Goal: Information Seeking & Learning: Learn about a topic

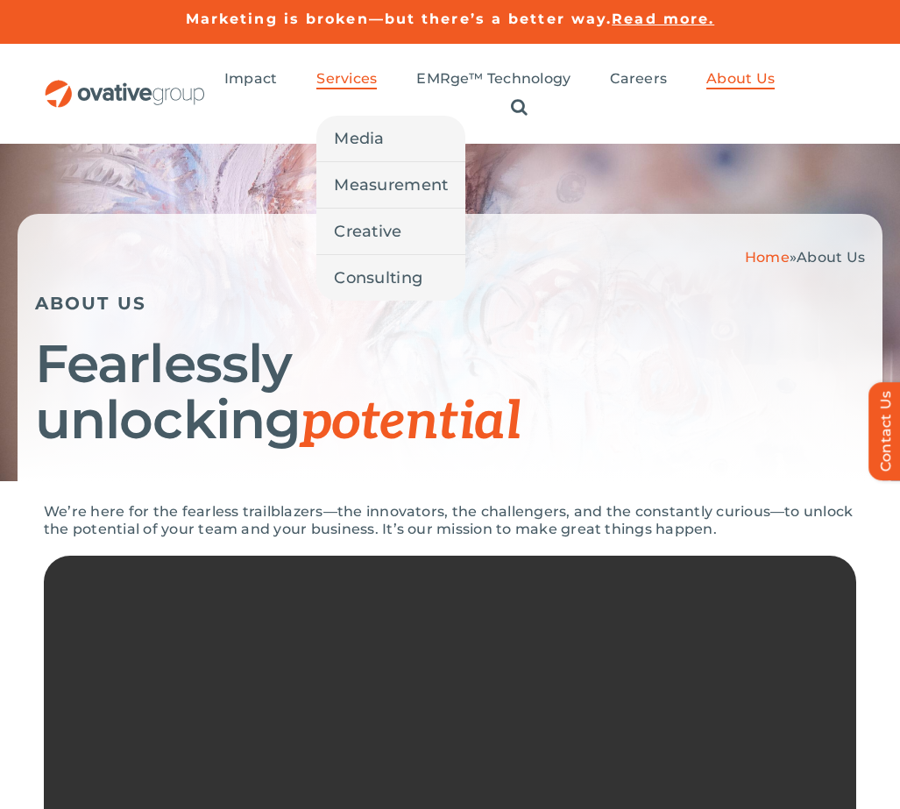
click at [338, 88] on span "Services" at bounding box center [346, 79] width 60 height 18
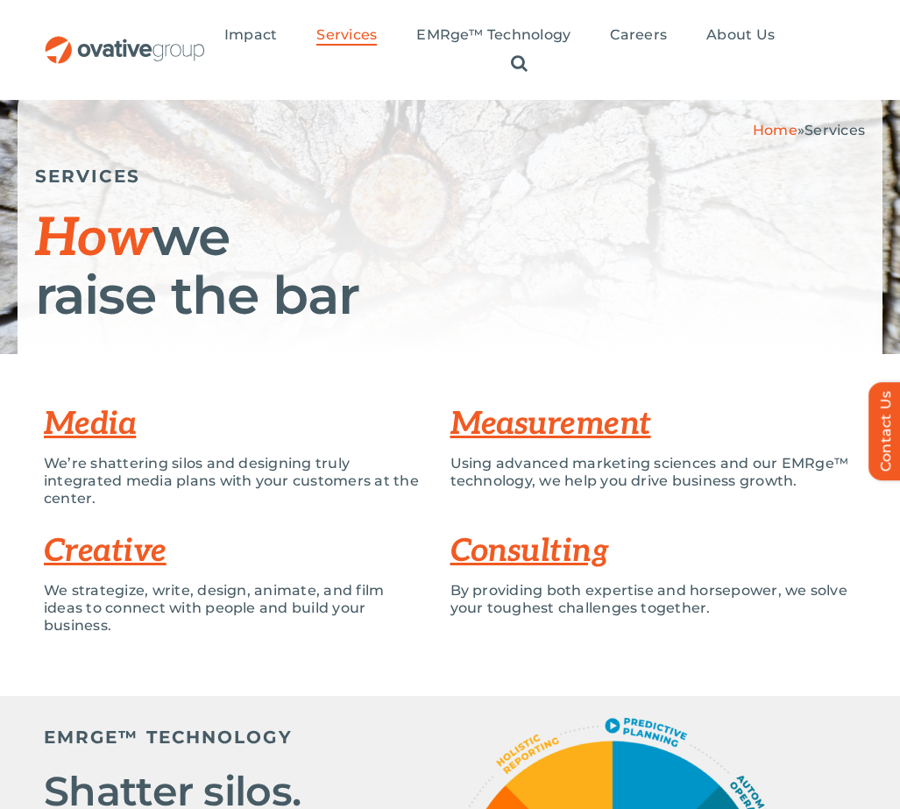
click at [102, 425] on link "Media" at bounding box center [90, 424] width 92 height 39
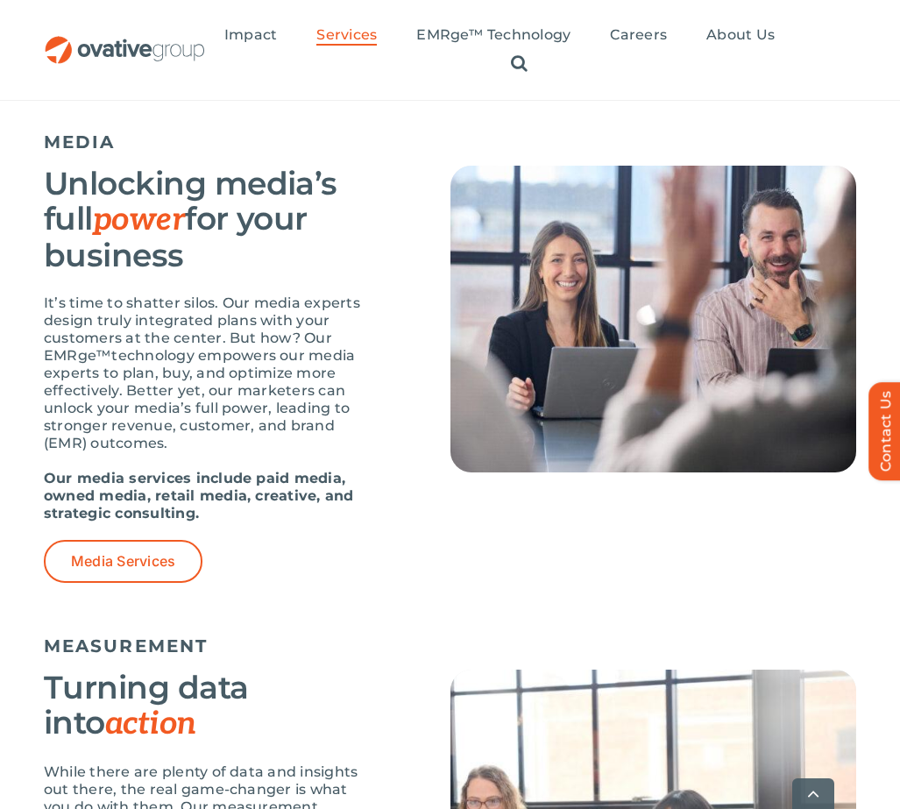
scroll to position [1121, 0]
click at [127, 570] on span "Media Services" at bounding box center [123, 561] width 104 height 17
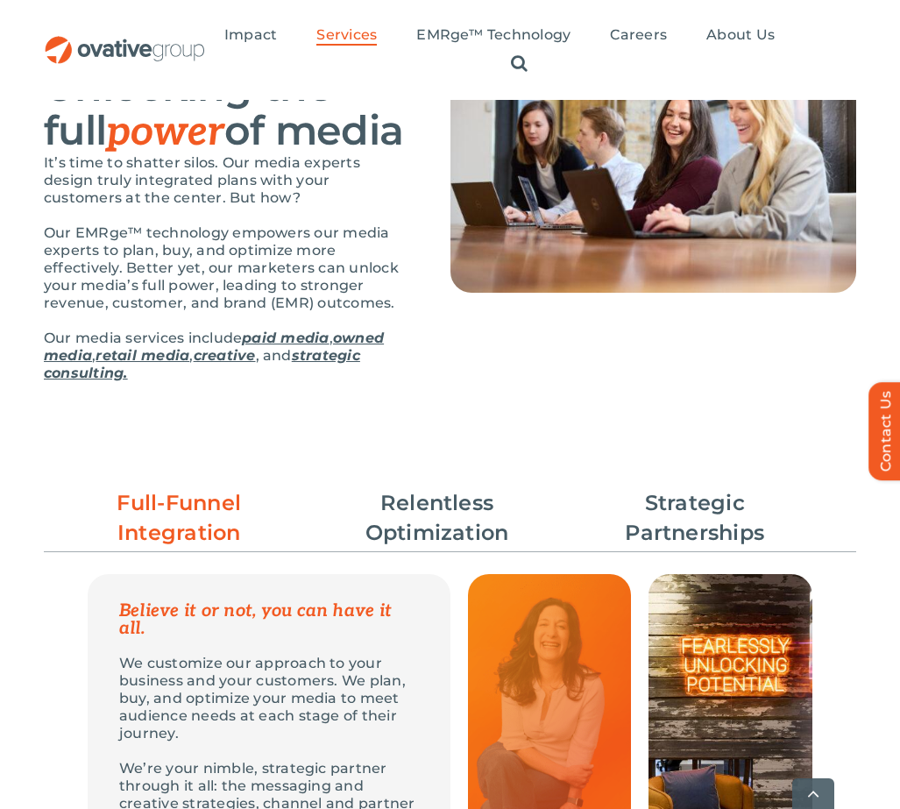
scroll to position [221, 0]
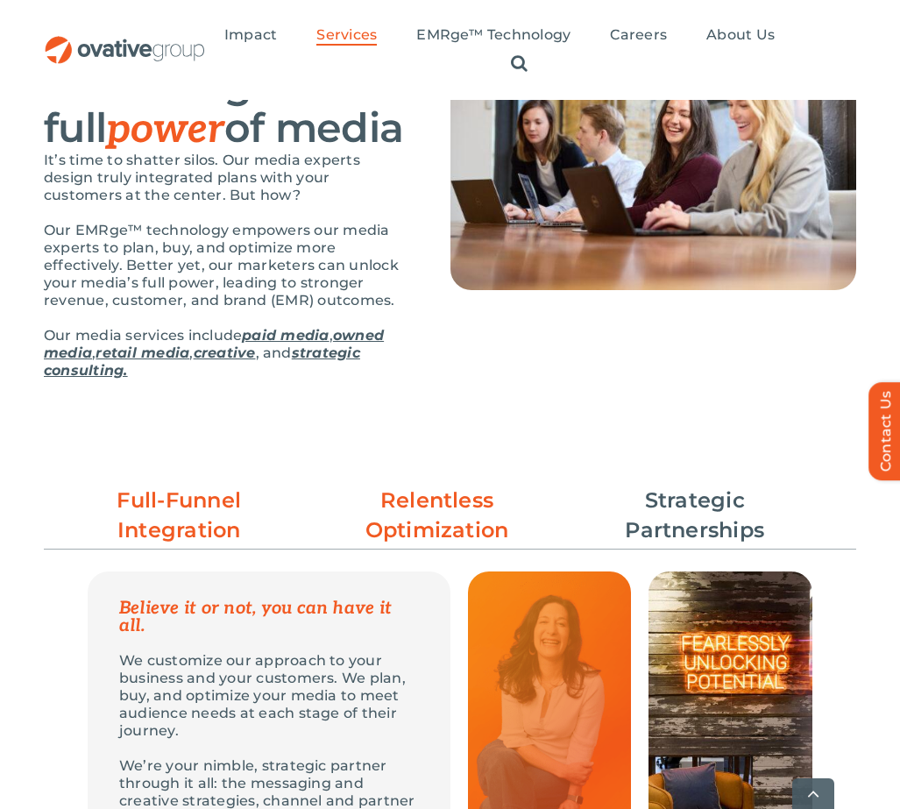
click at [395, 510] on link "Relentless Optimization" at bounding box center [437, 516] width 193 height 60
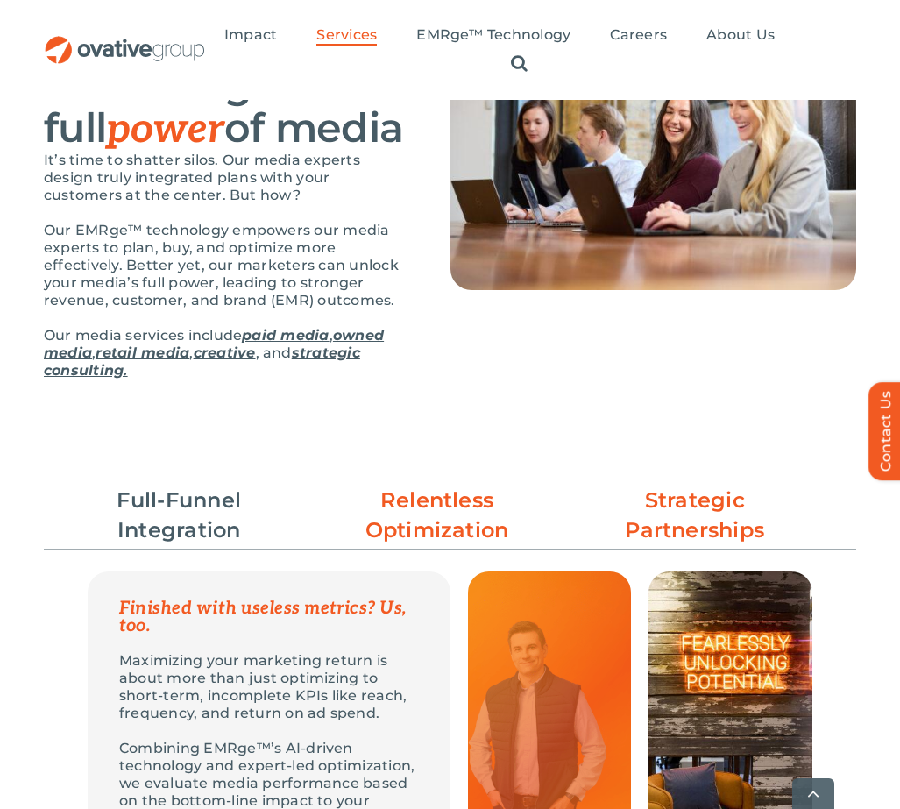
click at [707, 511] on link "Strategic Partnerships" at bounding box center [695, 516] width 193 height 60
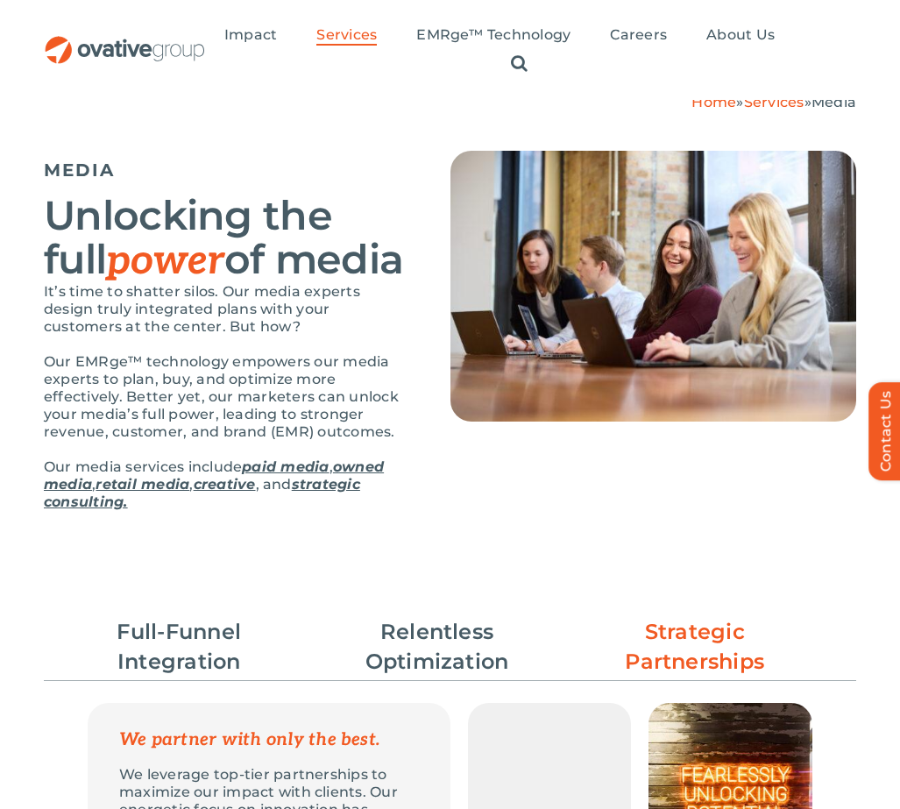
scroll to position [0, 0]
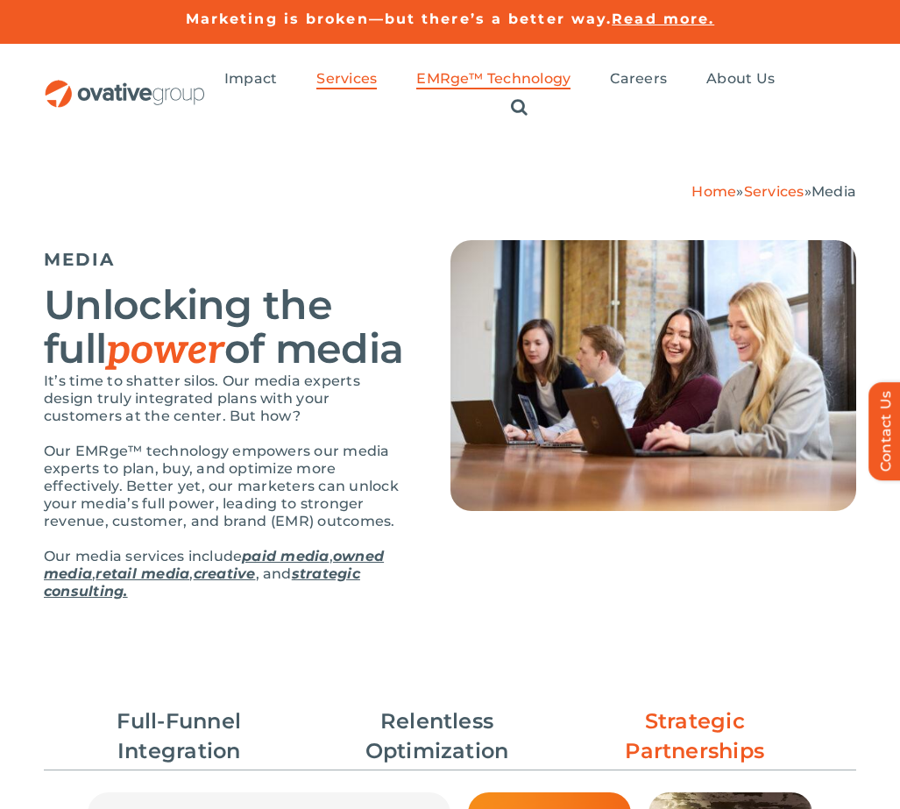
click at [437, 88] on span "EMRge™ Technology" at bounding box center [493, 79] width 154 height 18
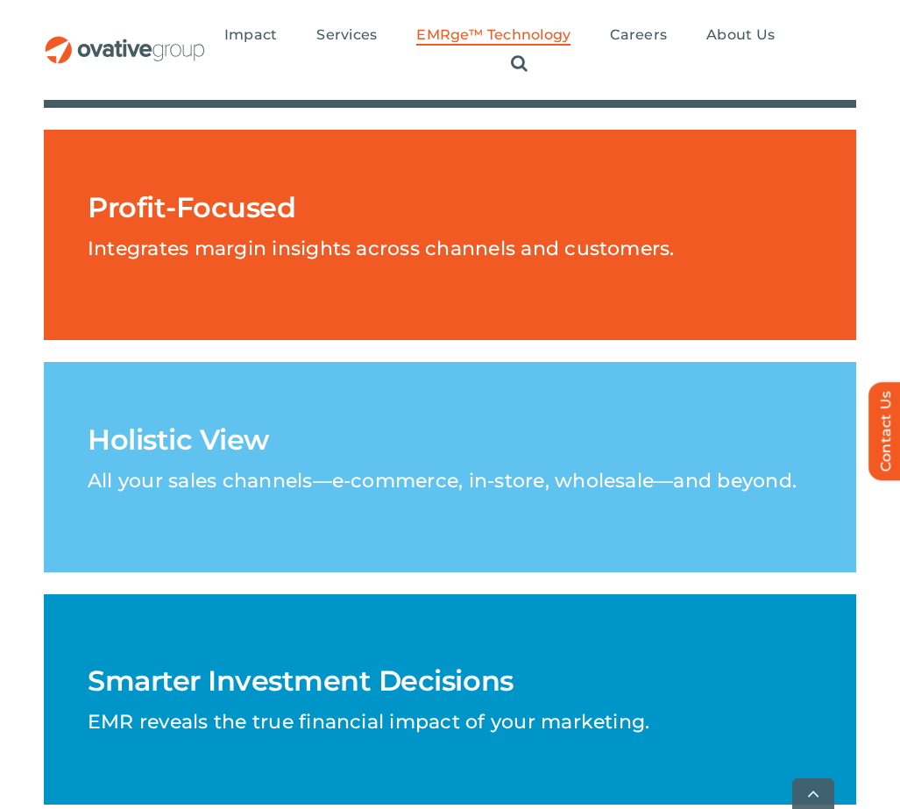
scroll to position [3531, 0]
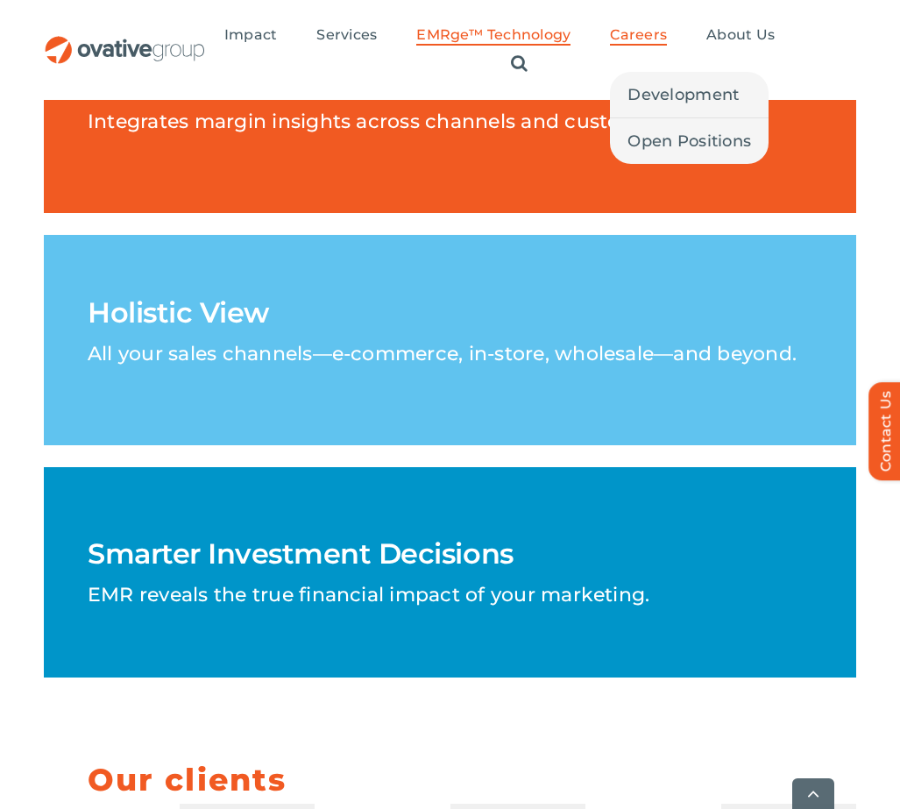
click at [630, 44] on span "Careers" at bounding box center [638, 35] width 57 height 18
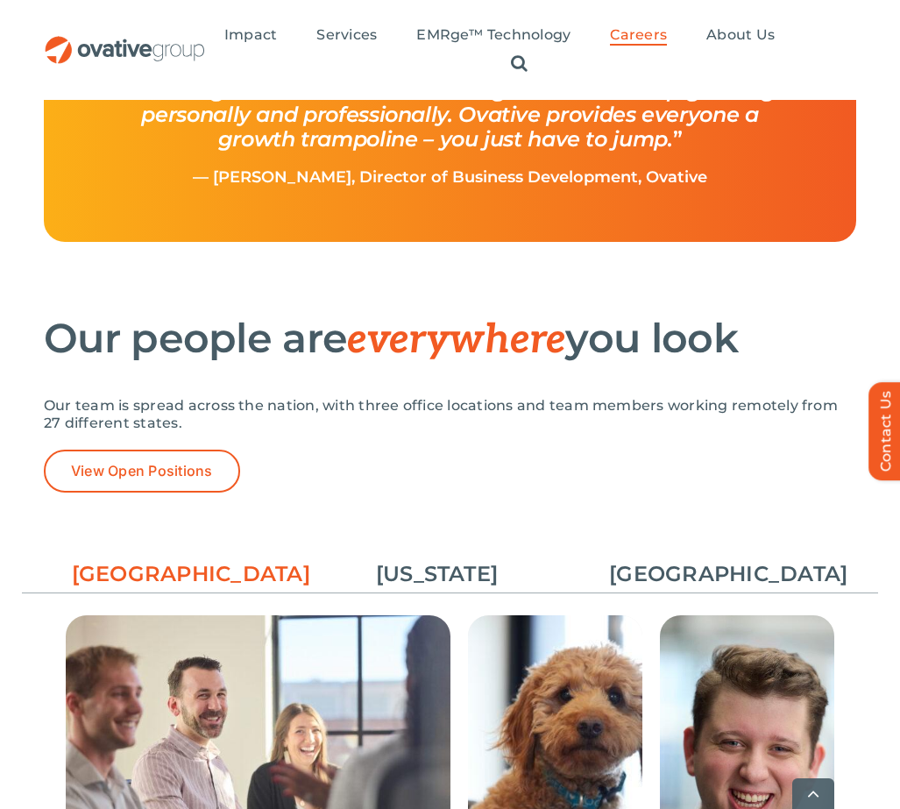
scroll to position [2584, 0]
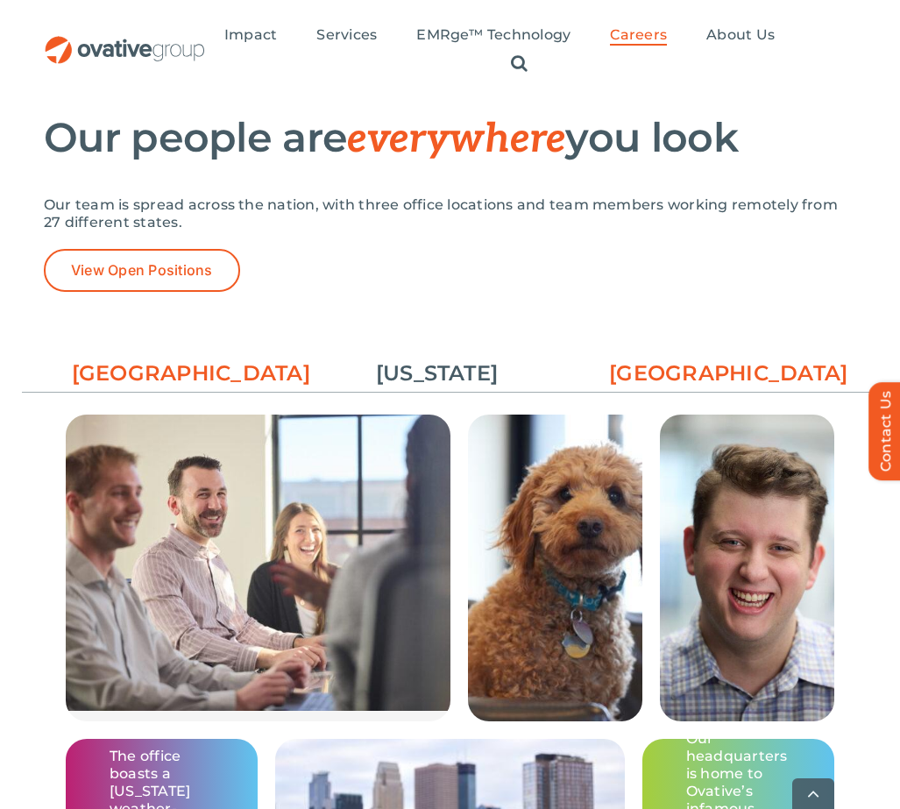
click at [672, 386] on link "[GEOGRAPHIC_DATA]" at bounding box center [705, 374] width 193 height 30
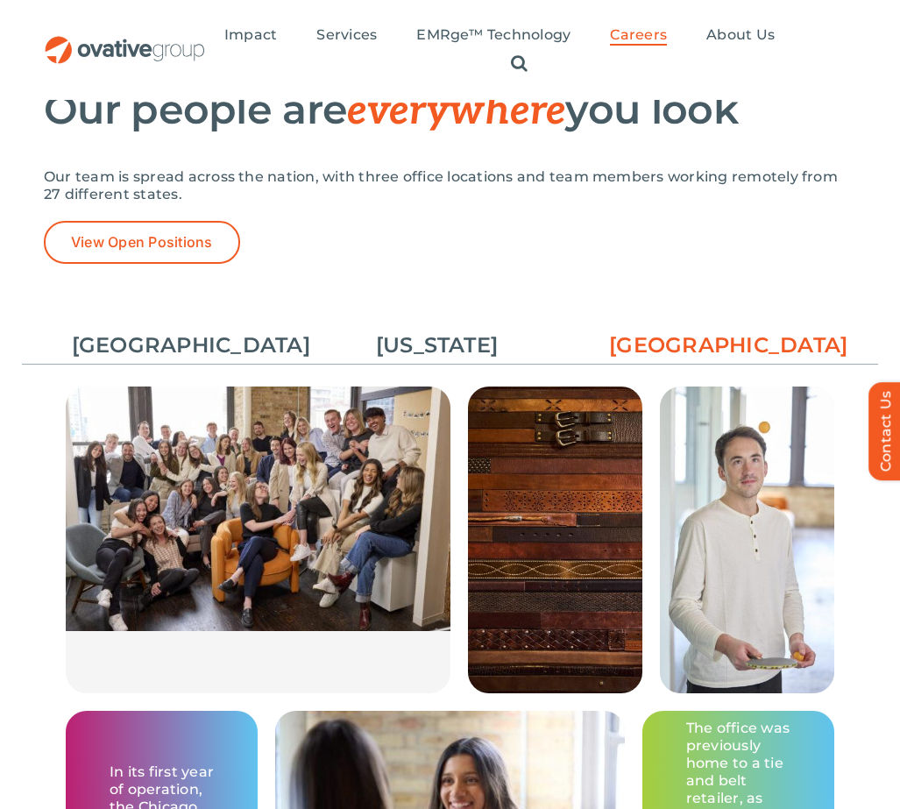
scroll to position [2475, 0]
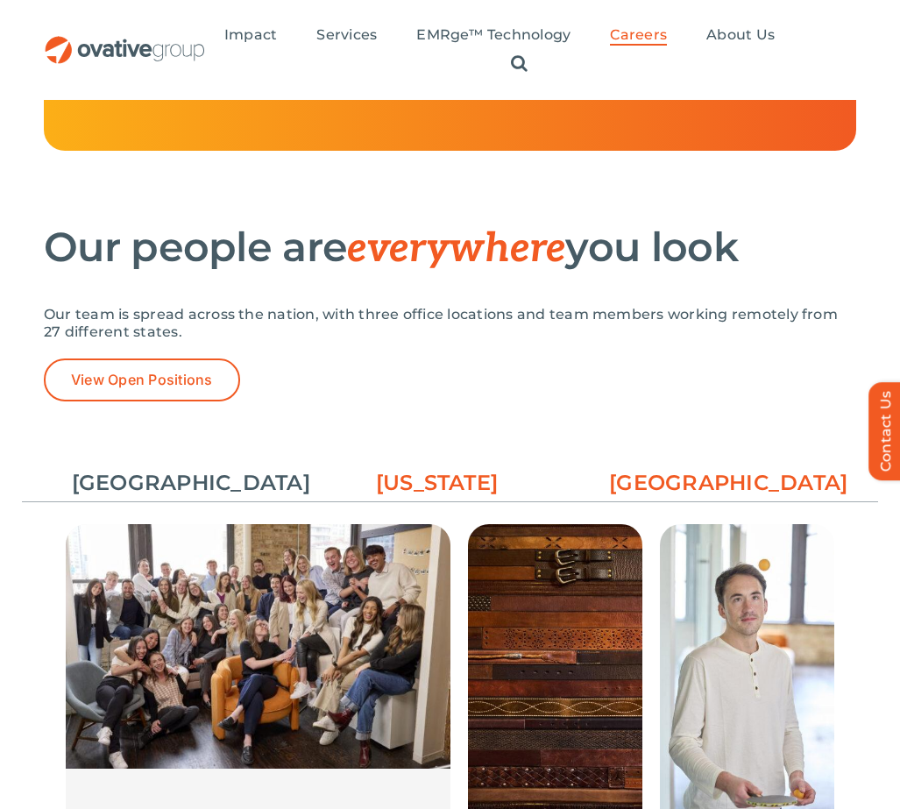
click at [484, 472] on link "[US_STATE]" at bounding box center [437, 483] width 193 height 30
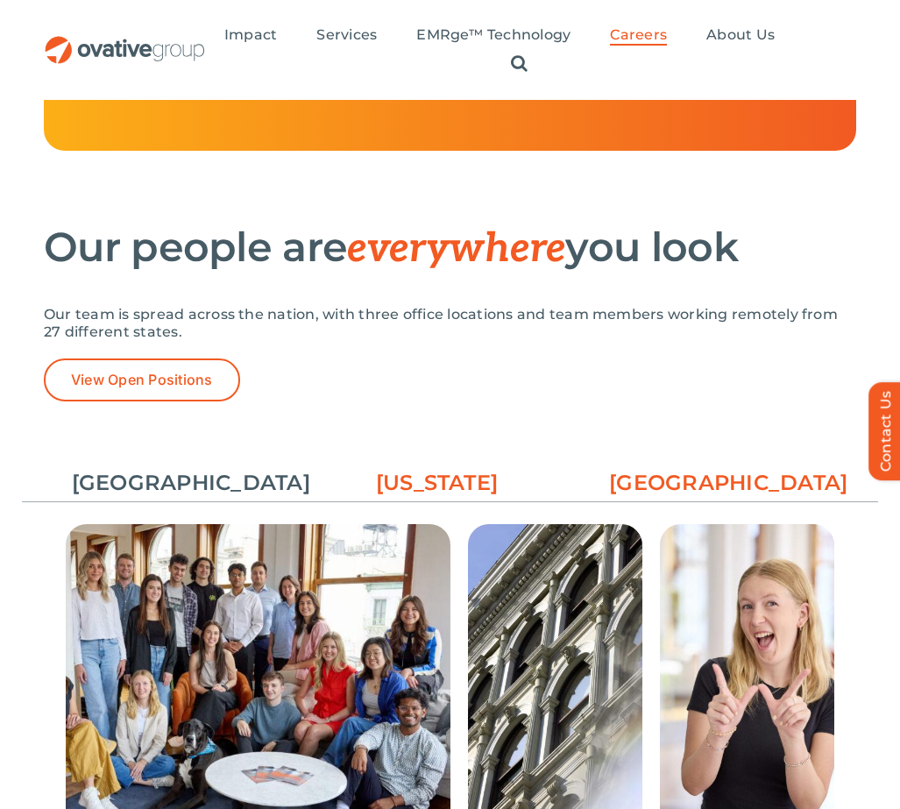
click at [756, 495] on link "[GEOGRAPHIC_DATA]" at bounding box center [705, 483] width 193 height 30
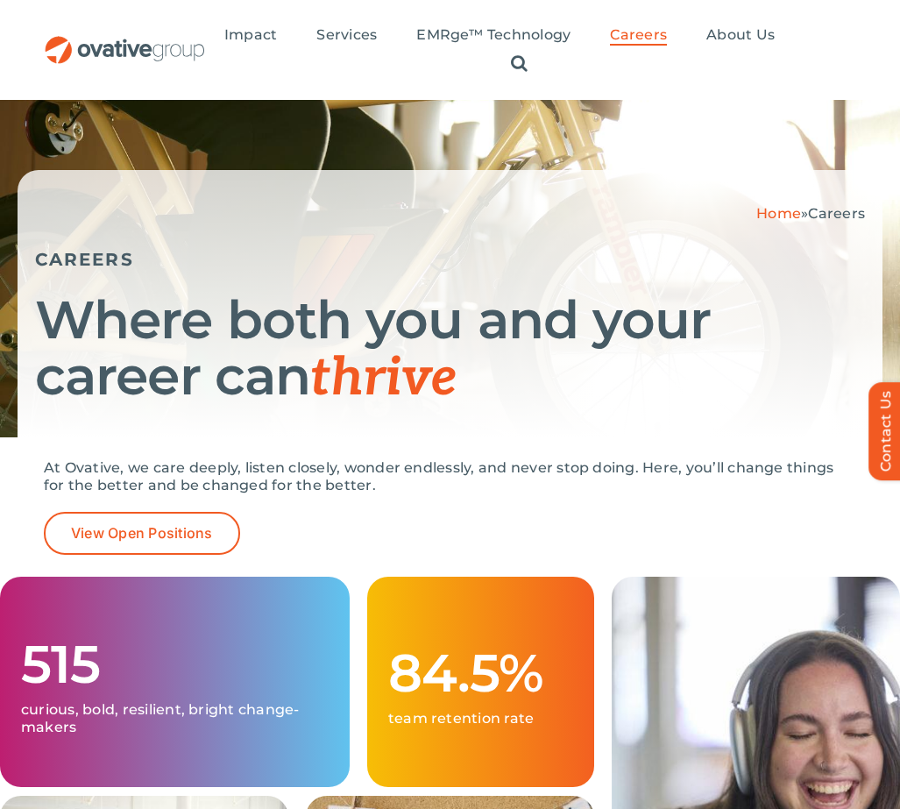
scroll to position [0, 0]
